Goal: Check status: Check status

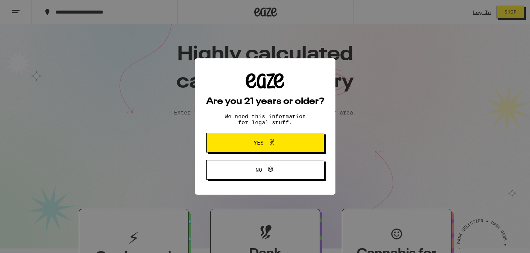
click at [264, 146] on span at bounding box center [270, 143] width 13 height 10
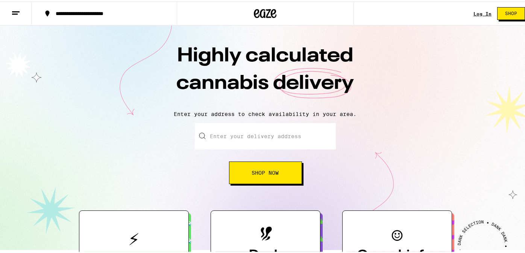
click at [478, 12] on link "Log In" at bounding box center [482, 12] width 18 height 5
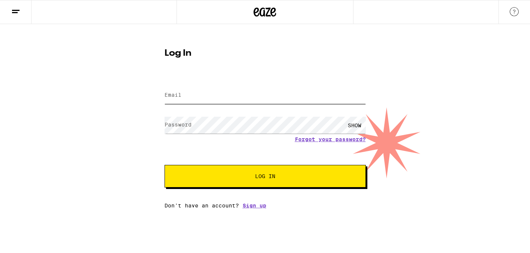
type input "[EMAIL_ADDRESS][DOMAIN_NAME]"
click at [200, 180] on button "Log In" at bounding box center [265, 176] width 201 height 23
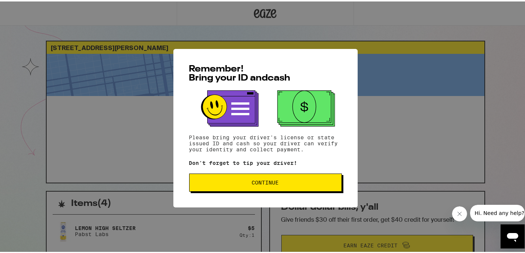
click at [141, 156] on div "Remember! Bring your ID and cash Please bring your driver's license or state is…" at bounding box center [265, 126] width 530 height 253
